Goal: Transaction & Acquisition: Book appointment/travel/reservation

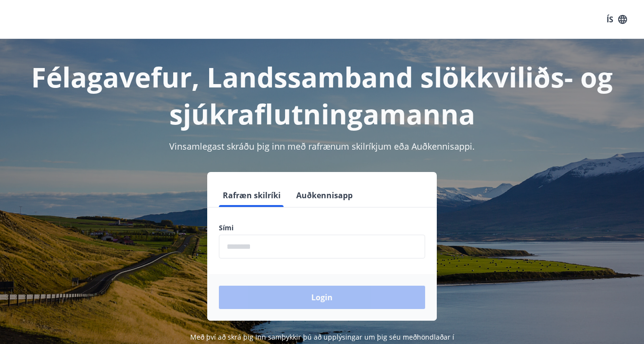
click at [252, 245] on input "phone" at bounding box center [322, 247] width 206 height 24
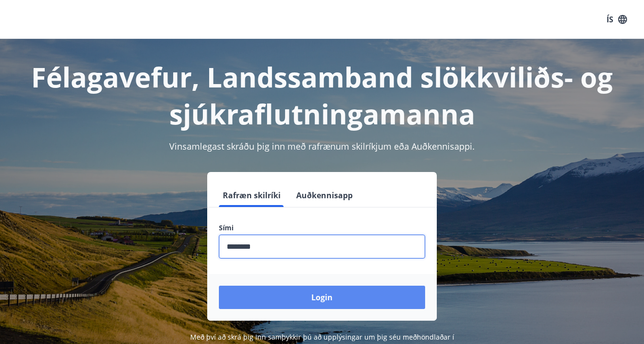
type input "********"
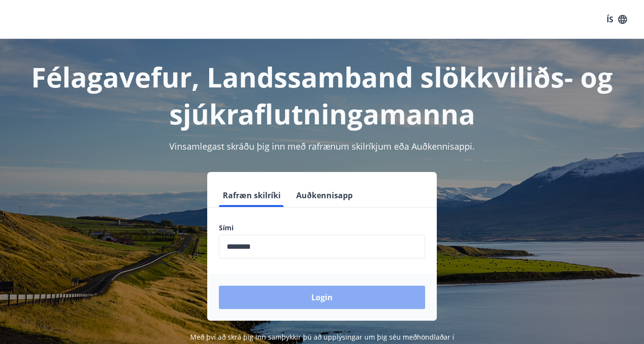
click at [287, 289] on button "Login" at bounding box center [322, 297] width 206 height 23
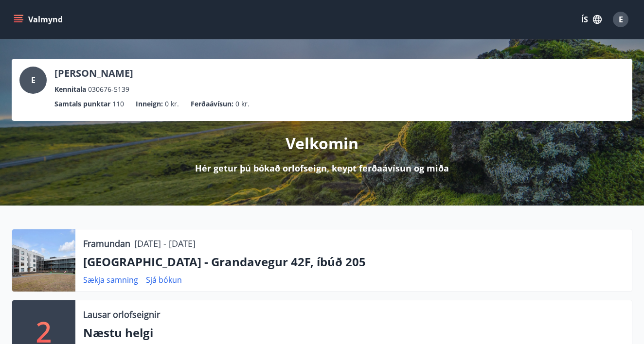
click at [21, 19] on icon "menu" at bounding box center [19, 19] width 11 height 1
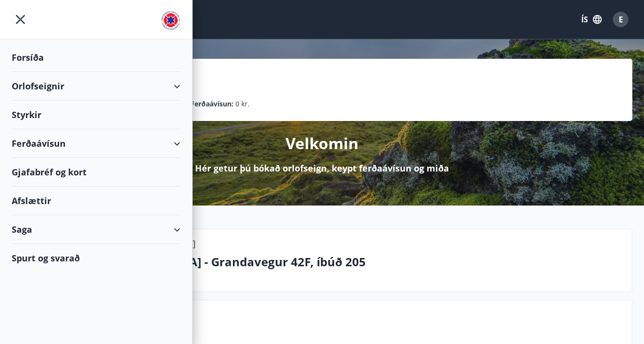
click at [41, 85] on div "Orlofseignir" at bounding box center [96, 86] width 169 height 29
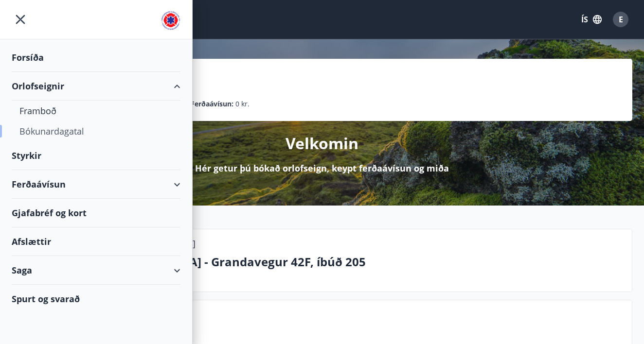
click at [40, 133] on div "Bókunardagatal" at bounding box center [95, 131] width 153 height 20
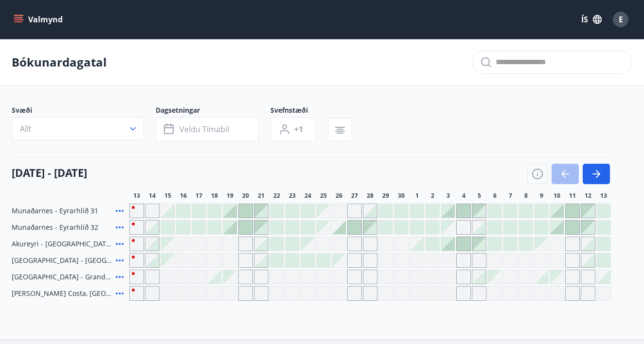
click at [74, 280] on span "Reykjavík - Grandavegur 42F, íbúð 205" at bounding box center [62, 277] width 100 height 10
click at [119, 275] on icon at bounding box center [120, 277] width 12 height 12
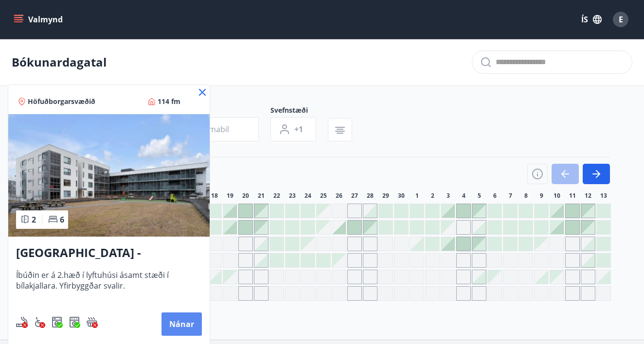
click at [174, 322] on button "Nánar" at bounding box center [182, 324] width 40 height 23
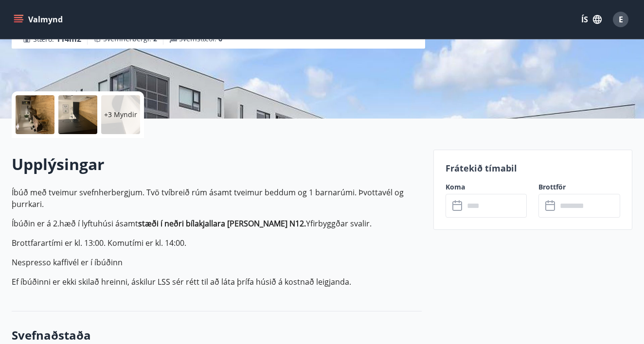
scroll to position [174, 0]
click at [483, 206] on input "text" at bounding box center [495, 206] width 63 height 24
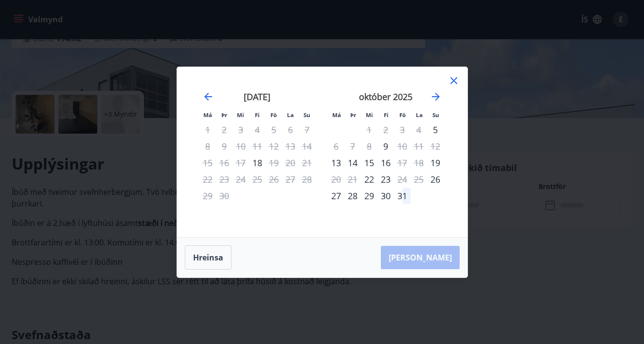
click at [454, 80] on icon at bounding box center [454, 80] width 7 height 7
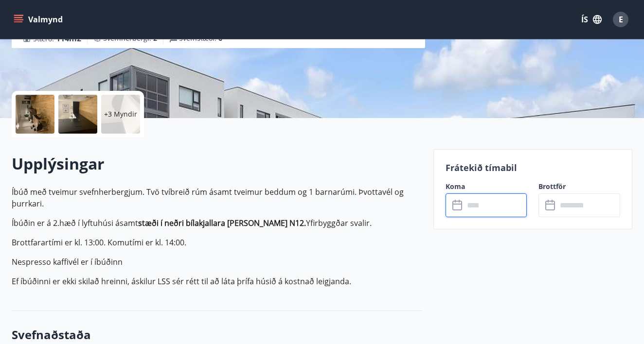
click at [619, 21] on span "E" at bounding box center [621, 19] width 4 height 11
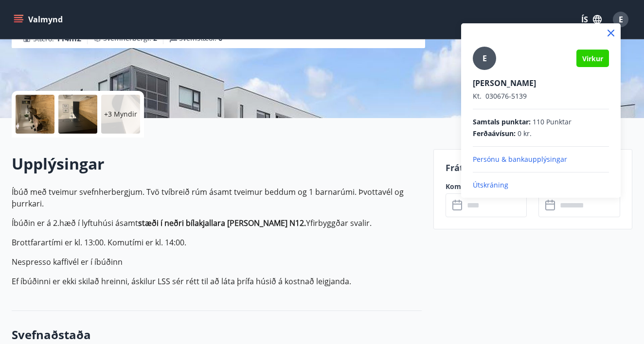
click at [488, 186] on p "Útskráning" at bounding box center [541, 185] width 136 height 10
